Goal: Information Seeking & Learning: Find specific fact

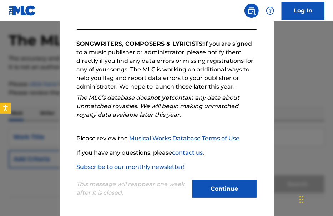
scroll to position [65, 0]
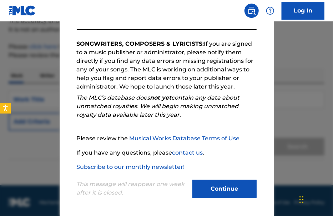
drag, startPoint x: 231, startPoint y: 187, endPoint x: 235, endPoint y: 181, distance: 6.4
click at [231, 187] on button "Continue" at bounding box center [224, 189] width 64 height 18
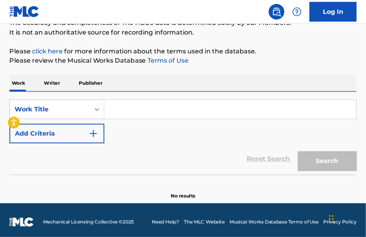
scroll to position [50, 0]
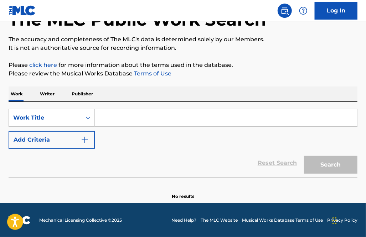
click at [190, 55] on div "The MLC Public Work Search The accuracy and completeness of The MLC's data is d…" at bounding box center [183, 95] width 366 height 210
click at [122, 118] on input "Search Form" at bounding box center [226, 117] width 262 height 17
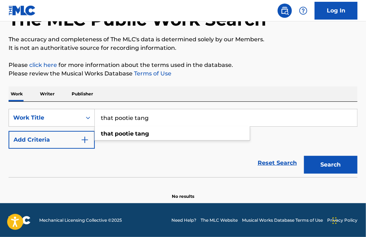
type input "that pootie tang"
click at [304, 156] on button "Search" at bounding box center [330, 165] width 53 height 18
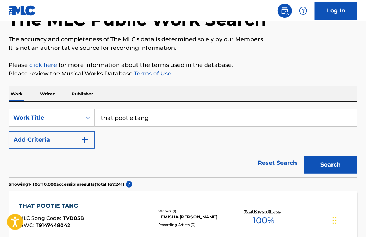
scroll to position [157, 0]
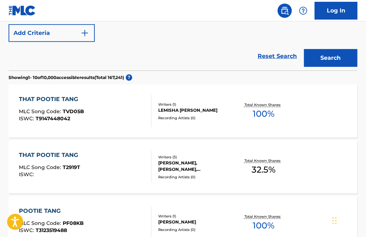
click at [61, 97] on div "THAT POOTIE TANG" at bounding box center [51, 99] width 65 height 9
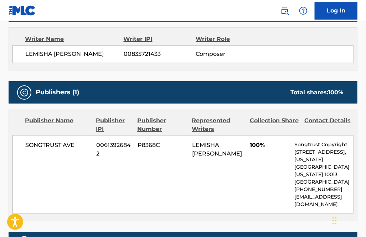
scroll to position [328, 0]
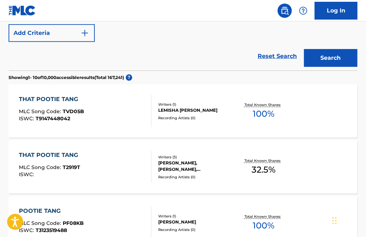
scroll to position [192, 0]
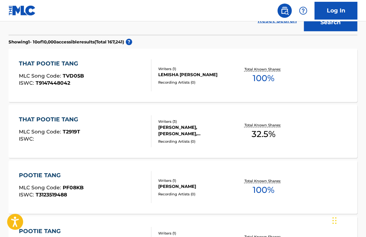
click at [66, 120] on div "THAT POOTIE TANG" at bounding box center [50, 120] width 63 height 9
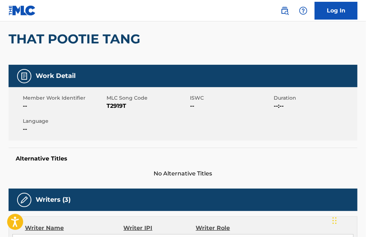
scroll to position [58, 0]
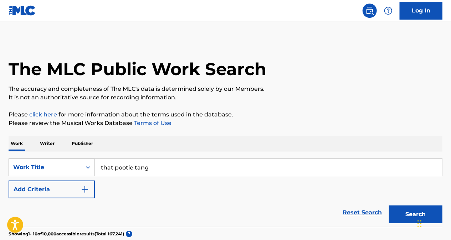
drag, startPoint x: 167, startPoint y: 176, endPoint x: 66, endPoint y: 152, distance: 104.1
click at [66, 152] on div "SearchWithCriteria0c079b82-749c-47c0-a0d7-b9474400ba6d Work Title that pootie t…" at bounding box center [226, 190] width 434 height 76
paste input "Comin' Up On Somp'n"
type input "Comin' Up On Somp'n"
click at [332, 206] on button "Search" at bounding box center [415, 215] width 53 height 18
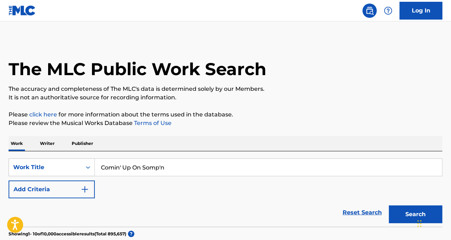
scroll to position [178, 0]
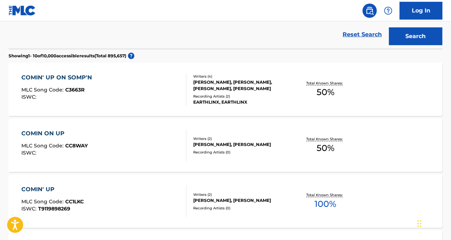
click at [57, 77] on div "COMIN' UP ON SOMP'N" at bounding box center [59, 77] width 74 height 9
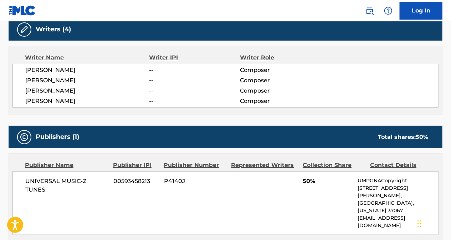
scroll to position [218, 0]
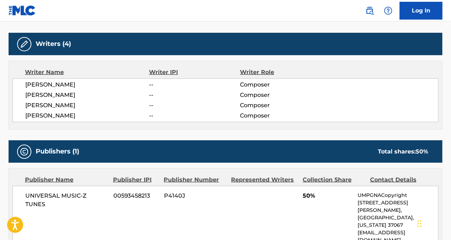
click at [33, 120] on div "[PERSON_NAME] -- Composer [PERSON_NAME] -- Composer [PERSON_NAME] -- Composer […" at bounding box center [225, 100] width 426 height 44
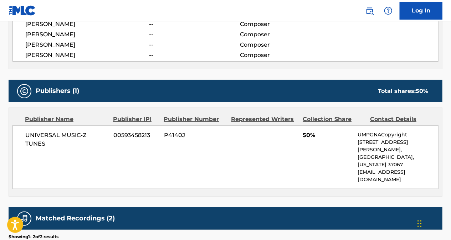
scroll to position [289, 0]
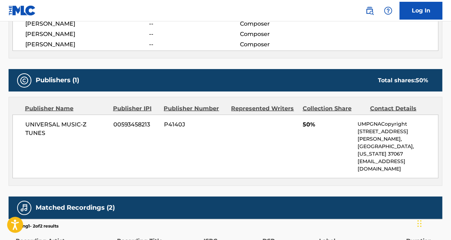
click at [125, 143] on div "UNIVERSAL MUSIC-Z TUNES 00593458213 P4140J 50% UMPGNACopyright [STREET_ADDRESS]…" at bounding box center [225, 147] width 426 height 64
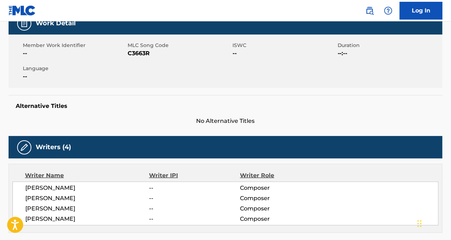
scroll to position [0, 0]
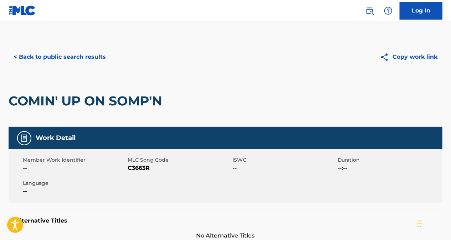
click at [93, 55] on button "< Back to public search results" at bounding box center [60, 57] width 102 height 18
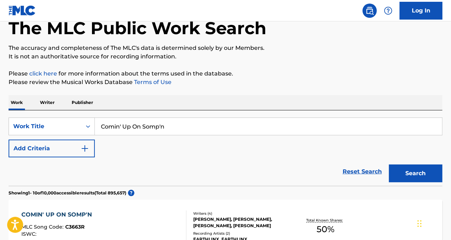
scroll to position [27, 0]
